Goal: Navigation & Orientation: Find specific page/section

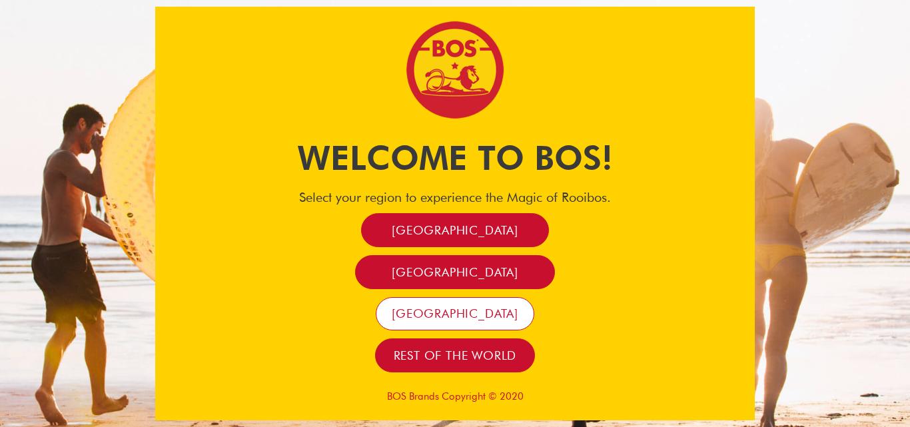
click at [455, 312] on span "[GEOGRAPHIC_DATA]" at bounding box center [455, 313] width 127 height 15
